Goal: Transaction & Acquisition: Purchase product/service

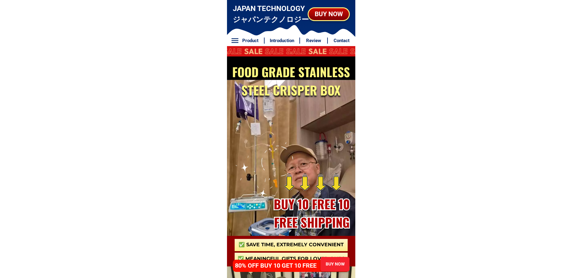
click at [303, 253] on div at bounding box center [291, 259] width 113 height 12
click at [336, 264] on div "BUY NOW" at bounding box center [335, 264] width 30 height 6
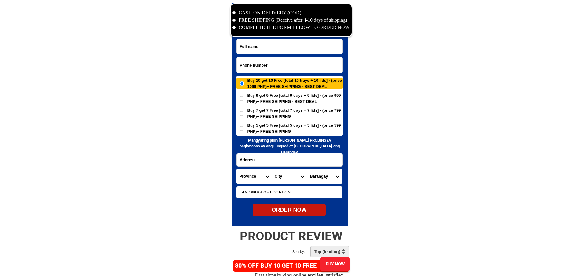
scroll to position [2951, 0]
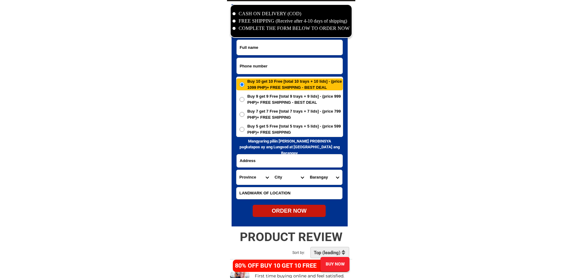
click at [278, 66] on input "Input phone_number" at bounding box center [290, 66] width 106 height 16
paste input "09310645840"
type input "09310645840"
click at [300, 48] on input "Input full_name" at bounding box center [290, 47] width 106 height 15
paste input "[PERSON_NAME]"
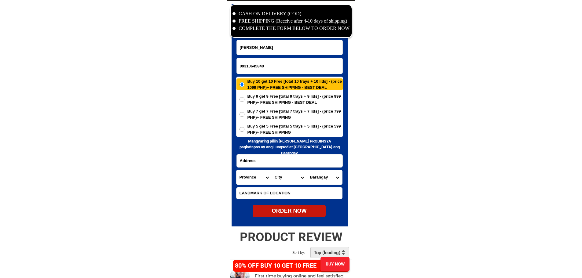
type input "[PERSON_NAME]"
paste input "[GEOGRAPHIC_DATA], [GEOGRAPHIC_DATA] , [GEOGRAPHIC_DATA], [GEOGRAPHIC_DATA]"
click at [293, 162] on input "Input address" at bounding box center [290, 161] width 106 height 13
type input "[GEOGRAPHIC_DATA], [GEOGRAPHIC_DATA] , [GEOGRAPHIC_DATA], [GEOGRAPHIC_DATA]"
drag, startPoint x: 278, startPoint y: 201, endPoint x: 278, endPoint y: 197, distance: 3.4
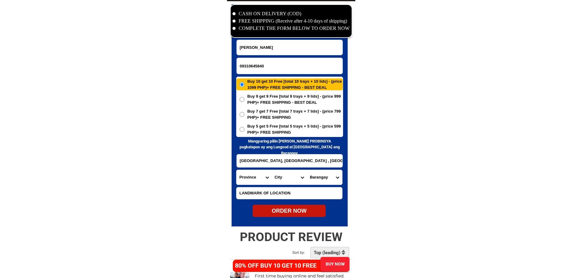
click at [278, 198] on form "[PERSON_NAME] 09310645840 ORDER NOW [GEOGRAPHIC_DATA], [GEOGRAPHIC_DATA] , [GEO…" at bounding box center [289, 129] width 107 height 178
click at [279, 195] on input "Input LANDMARKOFLOCATION" at bounding box center [289, 194] width 106 height 12
paste input "[GEOGRAPHIC_DATA] going [GEOGRAPHIC_DATA]"
type input "[GEOGRAPHIC_DATA] going [GEOGRAPHIC_DATA]"
click at [272, 125] on span "Buy 5 get 5 Free [total 5 trays + 5 lids] - (price 599 PHP)+ FREE SHIPPING" at bounding box center [294, 129] width 95 height 12
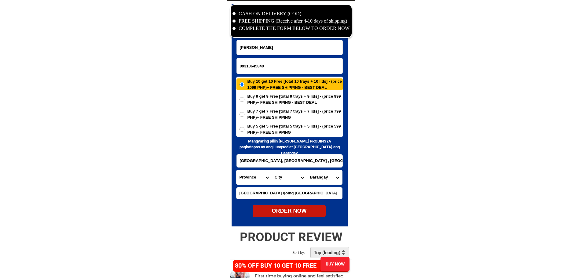
click at [244, 127] on input "Buy 5 get 5 Free [total 5 trays + 5 lids] - (price 599 PHP)+ FREE SHIPPING" at bounding box center [241, 129] width 5 height 5
radio input "true"
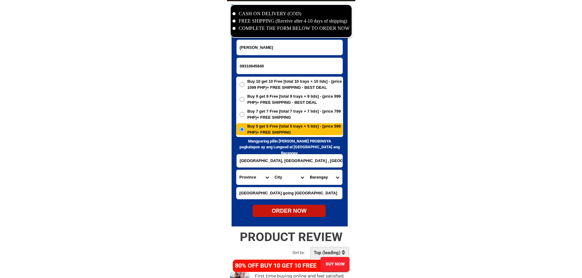
click at [246, 178] on select "Province [GEOGRAPHIC_DATA] [GEOGRAPHIC_DATA] [GEOGRAPHIC_DATA] [GEOGRAPHIC_DATA…" at bounding box center [253, 177] width 35 height 15
select select "63_32"
click at [236, 170] on select "Province [GEOGRAPHIC_DATA] [GEOGRAPHIC_DATA] [GEOGRAPHIC_DATA] [GEOGRAPHIC_DATA…" at bounding box center [253, 177] width 35 height 15
click at [293, 176] on select "City Agoo Aringay Bacnotan Bagulin Balaoan [PERSON_NAME] [GEOGRAPHIC_DATA] Caba…" at bounding box center [289, 177] width 35 height 15
select select "63_327937"
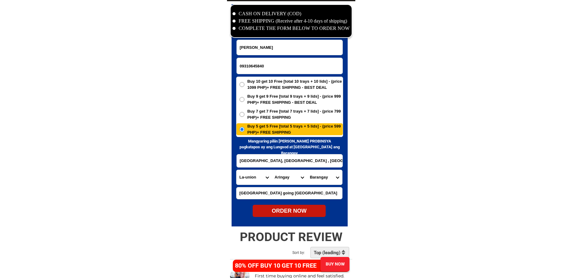
click at [272, 170] on select "City Agoo Aringay Bacnotan Bagulin Balaoan [PERSON_NAME] [GEOGRAPHIC_DATA] Caba…" at bounding box center [289, 177] width 35 height 15
click at [321, 177] on select "Barangay [US_STATE] [GEOGRAPHIC_DATA] [GEOGRAPHIC_DATA] [GEOGRAPHIC_DATA]-[GEOG…" at bounding box center [324, 177] width 35 height 15
select select "63_32793789699"
click at [307, 170] on select "Barangay [US_STATE] [GEOGRAPHIC_DATA] [GEOGRAPHIC_DATA] [GEOGRAPHIC_DATA]-[GEOG…" at bounding box center [324, 177] width 35 height 15
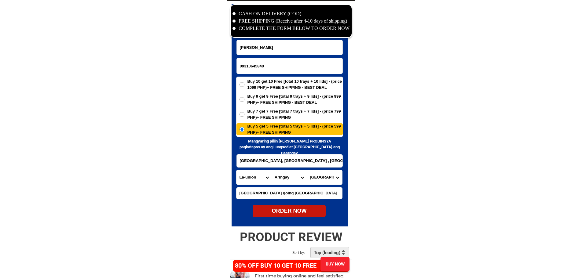
click at [305, 211] on div "ORDER NOW" at bounding box center [289, 211] width 73 height 8
radio input "true"
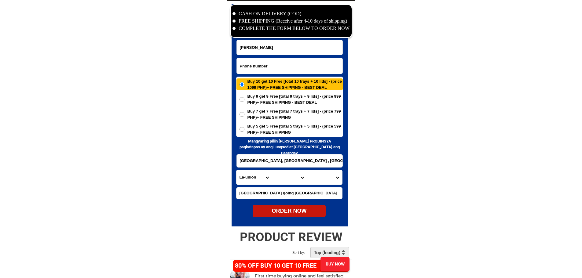
click at [299, 66] on input "Input phone_number" at bounding box center [290, 66] width 106 height 16
paste input "09667318914"
click at [269, 66] on input "09667318914" at bounding box center [290, 66] width 106 height 16
type input "09667318914"
click at [280, 49] on input "[PERSON_NAME]" at bounding box center [290, 47] width 106 height 15
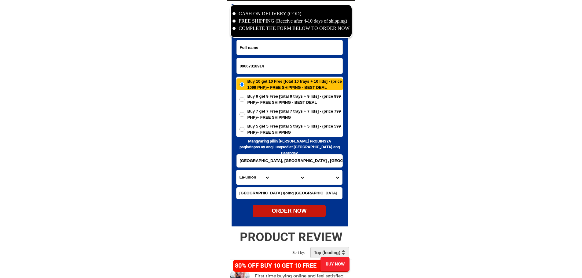
paste input "[PERSON_NAME]"
type input "[PERSON_NAME]"
click at [293, 157] on input "Input address" at bounding box center [290, 161] width 106 height 13
paste input "Leyte Tunga [GEOGRAPHIC_DATA]"
type input "Leyte Tunga [GEOGRAPHIC_DATA]"
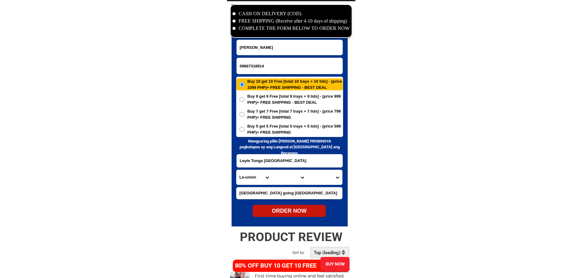
click at [263, 197] on input "[GEOGRAPHIC_DATA] going [GEOGRAPHIC_DATA]" at bounding box center [289, 194] width 106 height 12
paste input "Way to Brgy.Binibihan back water station"
type input "Way to Brgy.Binibihan back water station"
click at [257, 177] on select "Province [GEOGRAPHIC_DATA] [GEOGRAPHIC_DATA] [GEOGRAPHIC_DATA] [GEOGRAPHIC_DATA…" at bounding box center [253, 177] width 35 height 15
select select "63_199"
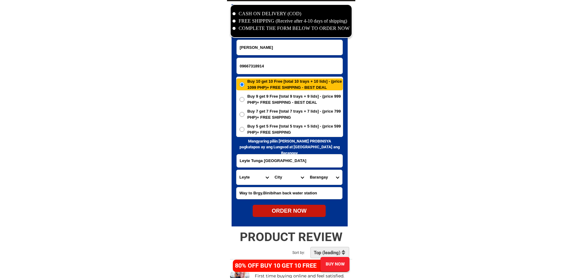
click at [287, 177] on select "City [GEOGRAPHIC_DATA] [GEOGRAPHIC_DATA] [GEOGRAPHIC_DATA] [GEOGRAPHIC_DATA] [G…" at bounding box center [289, 177] width 35 height 15
select select "63_1991016"
click at [324, 182] on select "Barangay [PERSON_NAME] (upart) [GEOGRAPHIC_DATA] Banawang [GEOGRAPHIC_DATA] (po…" at bounding box center [324, 177] width 35 height 15
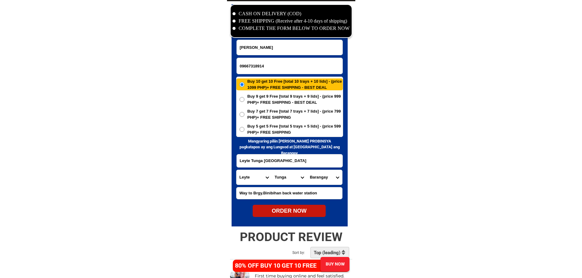
select select "63_19910164553"
click at [303, 210] on div "ORDER NOW" at bounding box center [289, 211] width 73 height 8
radio input "true"
click at [284, 59] on input "Input phone_number" at bounding box center [290, 66] width 106 height 16
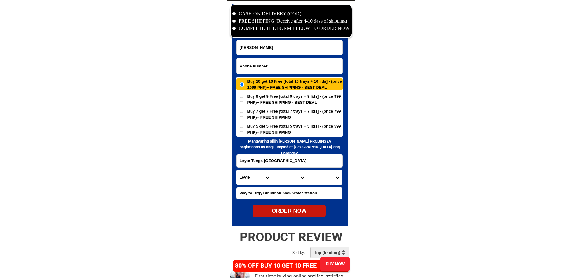
paste input "09486298048"
type input "09486298048"
click at [273, 52] on input "Input full_name" at bounding box center [290, 47] width 106 height 15
paste input "[PERSON_NAME]"
type input "[PERSON_NAME]"
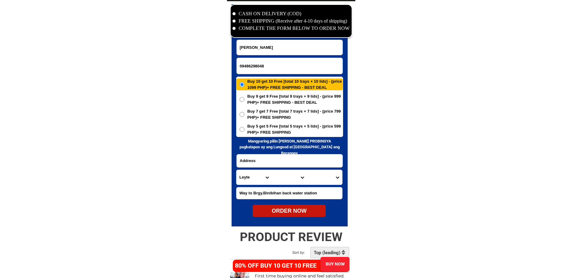
paste input "[PERSON_NAME] homeowners assn bk14,lot 14 dumoy b"
click at [311, 159] on input "Input address" at bounding box center [290, 161] width 106 height 13
type input "[PERSON_NAME] homeowners assn bk14,lot 14 dumoy b"
click at [277, 128] on span "Buy 5 get 5 Free [total 5 trays + 5 lids] - (price 599 PHP)+ FREE SHIPPING" at bounding box center [294, 129] width 95 height 12
click at [244, 128] on input "Buy 5 get 5 Free [total 5 trays + 5 lids] - (price 599 PHP)+ FREE SHIPPING" at bounding box center [241, 129] width 5 height 5
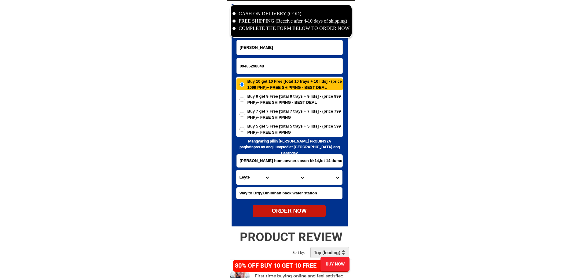
radio input "true"
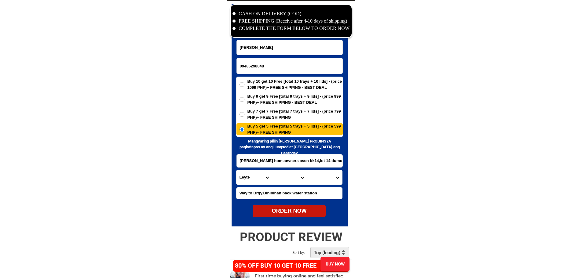
click at [289, 161] on input "[PERSON_NAME] homeowners assn bk14,lot 14 dumoy b" at bounding box center [290, 161] width 106 height 13
drag, startPoint x: 289, startPoint y: 161, endPoint x: 364, endPoint y: 163, distance: 75.2
click at [258, 179] on select "Province [GEOGRAPHIC_DATA] [GEOGRAPHIC_DATA] [GEOGRAPHIC_DATA] [GEOGRAPHIC_DATA…" at bounding box center [253, 177] width 35 height 15
click at [267, 177] on select "Province [GEOGRAPHIC_DATA] [GEOGRAPHIC_DATA] [GEOGRAPHIC_DATA] [GEOGRAPHIC_DATA…" at bounding box center [253, 177] width 35 height 15
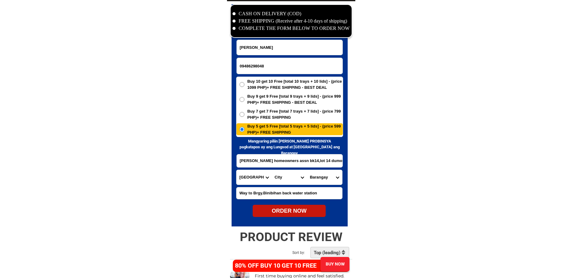
click at [281, 177] on select "City [PERSON_NAME]-e.-[GEOGRAPHIC_DATA]-[PERSON_NAME] [GEOGRAPHIC_DATA]-[GEOGRA…" at bounding box center [289, 177] width 35 height 15
click at [260, 177] on select "Province [GEOGRAPHIC_DATA] [GEOGRAPHIC_DATA] [GEOGRAPHIC_DATA] [GEOGRAPHIC_DATA…" at bounding box center [253, 177] width 35 height 15
select select "63_738"
click at [298, 178] on select "City [GEOGRAPHIC_DATA] [GEOGRAPHIC_DATA]-city [GEOGRAPHIC_DATA] [GEOGRAPHIC_DAT…" at bounding box center [289, 177] width 35 height 15
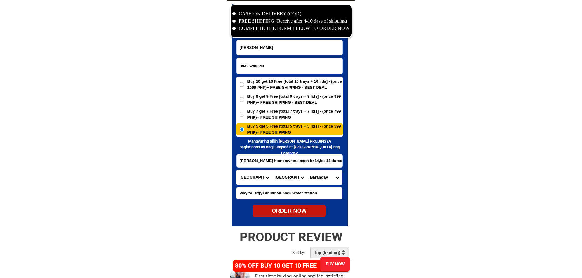
click at [297, 179] on select "City [GEOGRAPHIC_DATA] [GEOGRAPHIC_DATA]-city [GEOGRAPHIC_DATA] [GEOGRAPHIC_DAT…" at bounding box center [289, 177] width 35 height 15
drag, startPoint x: 281, startPoint y: 161, endPoint x: 375, endPoint y: 168, distance: 94.6
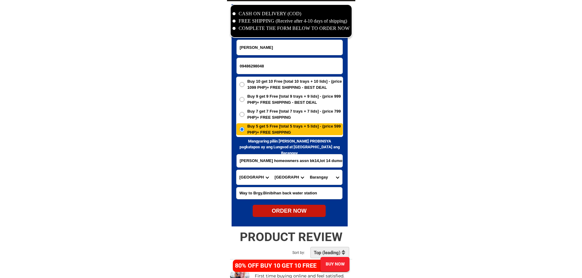
click at [328, 181] on select "Barangay Bacungan Balnate Barayong Blocon Dalawinon Dalumay Glamang Kanapulo [G…" at bounding box center [324, 177] width 35 height 15
click at [327, 180] on select "Barangay Bacungan Balnate Barayong Blocon Dalawinon Dalumay Glamang Kanapulo [G…" at bounding box center [324, 177] width 35 height 15
drag, startPoint x: 322, startPoint y: 161, endPoint x: 353, endPoint y: 163, distance: 31.5
click at [353, 163] on div "CASH ON DELIVERY (COD) FREE SHIPPING (Receive after 4-10 days of shipping) COMP…" at bounding box center [291, 114] width 128 height 226
click at [282, 178] on select "City [GEOGRAPHIC_DATA] [GEOGRAPHIC_DATA]-city [GEOGRAPHIC_DATA] [GEOGRAPHIC_DAT…" at bounding box center [289, 177] width 35 height 15
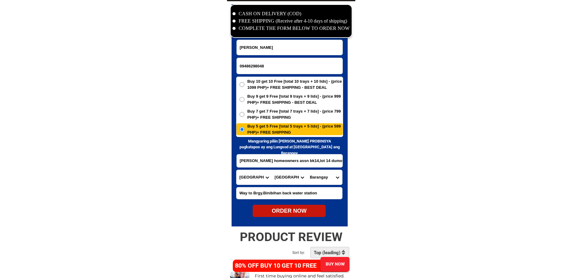
click at [282, 178] on select "City [GEOGRAPHIC_DATA] [GEOGRAPHIC_DATA]-city [GEOGRAPHIC_DATA] [GEOGRAPHIC_DAT…" at bounding box center [289, 177] width 35 height 15
click at [286, 179] on select "City [GEOGRAPHIC_DATA] [GEOGRAPHIC_DATA]-city [GEOGRAPHIC_DATA] [GEOGRAPHIC_DAT…" at bounding box center [289, 177] width 35 height 15
select select "63_7387159"
click at [272, 170] on select "City [GEOGRAPHIC_DATA] [GEOGRAPHIC_DATA]-city [GEOGRAPHIC_DATA] [GEOGRAPHIC_DAT…" at bounding box center [289, 177] width 35 height 15
click at [320, 176] on select "[GEOGRAPHIC_DATA] [PERSON_NAME] (lasang) [PERSON_NAME] Angalan Atan-awe Baganih…" at bounding box center [324, 177] width 35 height 15
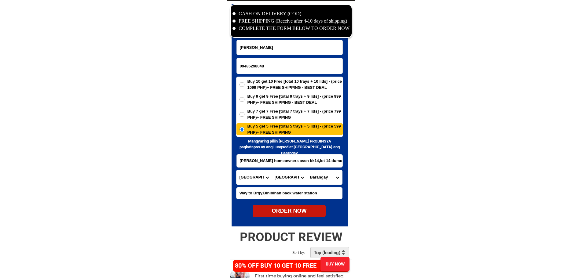
select select "63_73871596714"
click at [307, 170] on select "[GEOGRAPHIC_DATA] [PERSON_NAME] (lasang) [PERSON_NAME] Angalan Atan-awe Baganih…" at bounding box center [324, 177] width 35 height 15
click at [301, 210] on div "ORDER NOW" at bounding box center [289, 211] width 73 height 8
radio input "true"
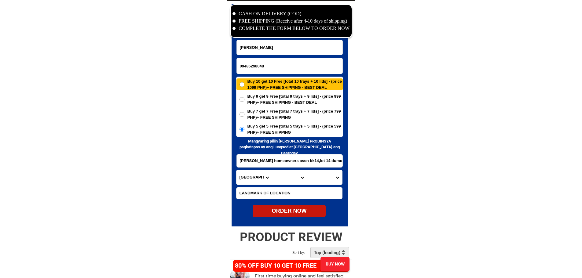
radio input "true"
